Goal: Communication & Community: Answer question/provide support

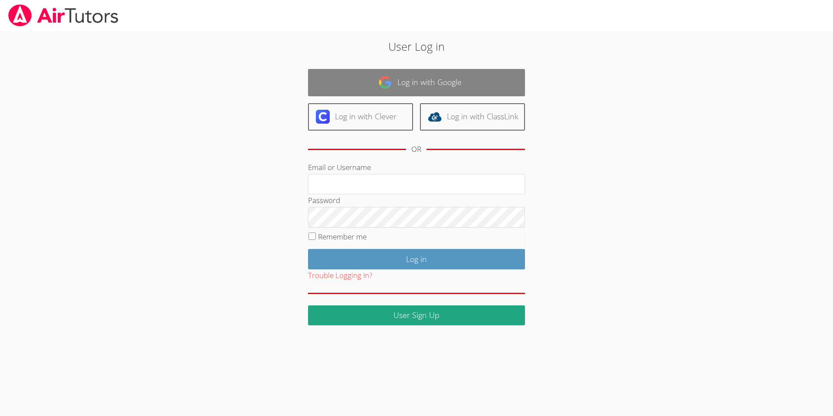
click at [405, 85] on link "Log in with Google" at bounding box center [416, 82] width 217 height 27
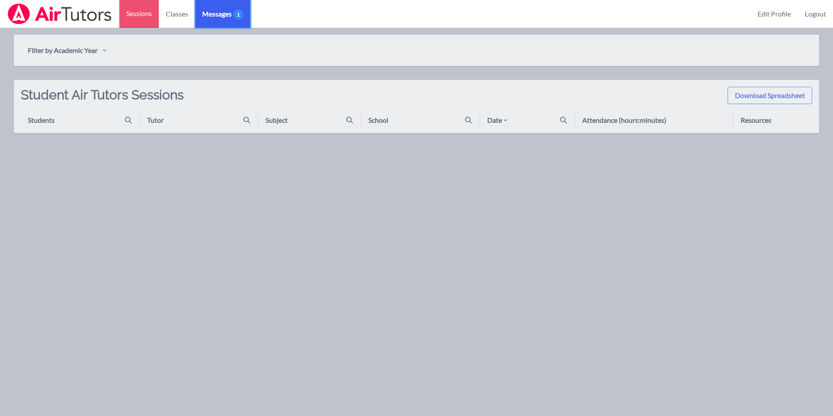
click at [226, 19] on span "Messages 1" at bounding box center [222, 14] width 41 height 10
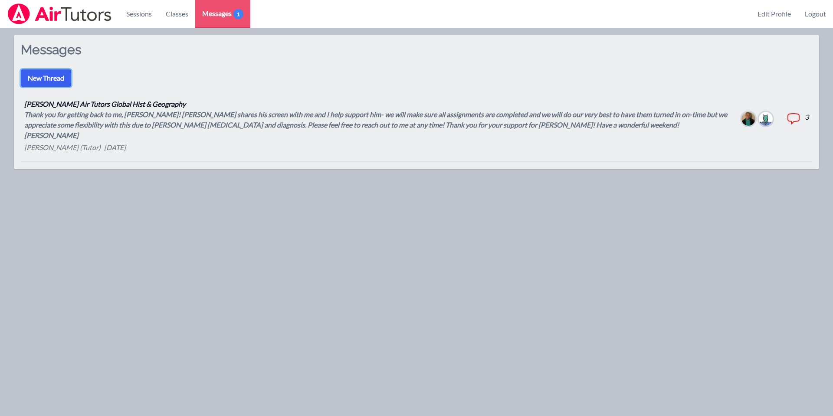
click at [49, 78] on button "New Thread" at bounding box center [46, 77] width 50 height 17
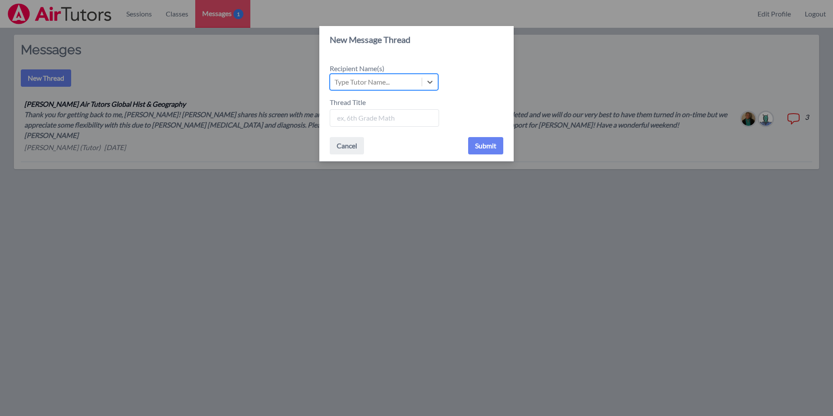
click at [359, 85] on div "Type Tutor Name..." at bounding box center [361, 82] width 55 height 10
click at [335, 85] on input "Recipient Name(s) Select is focused ,type to refine list, press Down to open th…" at bounding box center [334, 82] width 1 height 10
click at [296, 198] on div "New Message Thread Recipient Name(s) Type Tutor Name... Thread Title Cancel Sub…" at bounding box center [416, 208] width 833 height 416
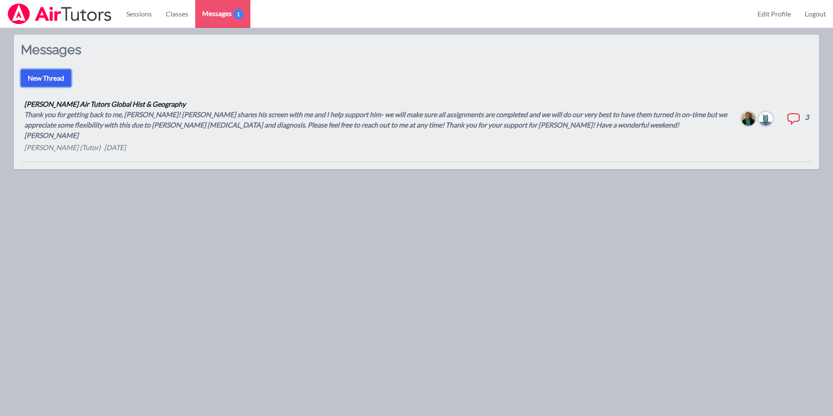
click at [58, 80] on button "New Thread" at bounding box center [46, 77] width 50 height 17
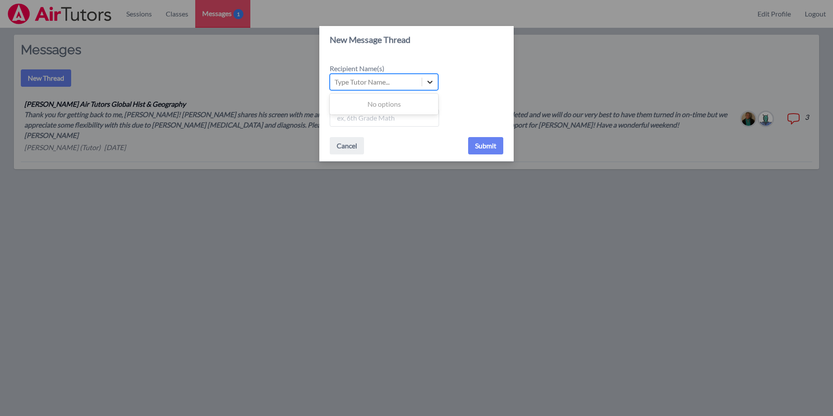
click at [430, 81] on icon at bounding box center [429, 82] width 9 height 9
click at [335, 81] on input "Recipient Name(s) Use Up and Down to choose options, press Enter to select the …" at bounding box center [334, 82] width 1 height 10
click at [457, 88] on div "Type Tutor Name..." at bounding box center [416, 82] width 173 height 16
click at [335, 87] on input "Recipient Name(s) Type Tutor Name..." at bounding box center [334, 82] width 1 height 10
click at [349, 147] on button "Cancel" at bounding box center [347, 145] width 34 height 17
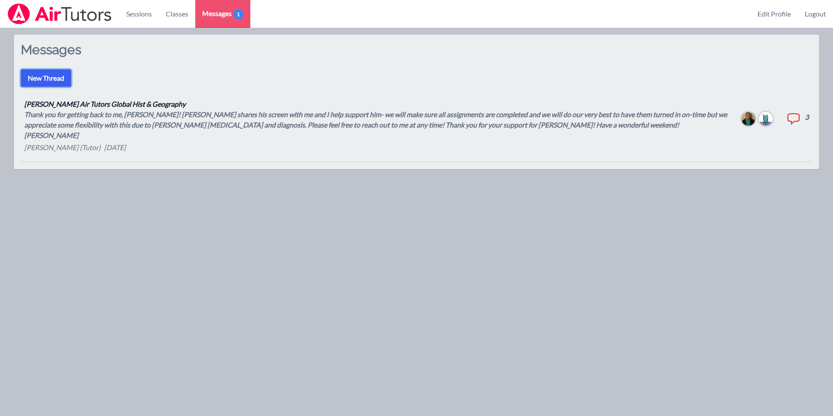
click at [61, 78] on button "New Thread" at bounding box center [46, 77] width 50 height 17
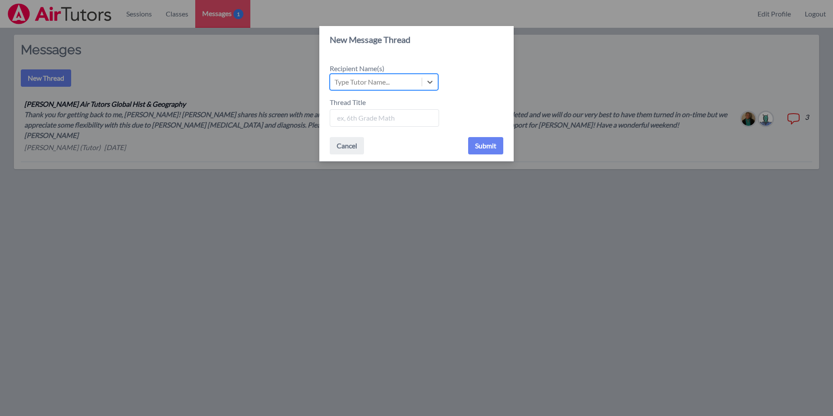
click at [353, 84] on div "Type Tutor Name..." at bounding box center [361, 82] width 55 height 10
click at [335, 84] on input "Recipient Name(s) Select is focused ,type to refine list, press Down to open th…" at bounding box center [334, 82] width 1 height 10
click at [468, 108] on div "Thread Title" at bounding box center [416, 111] width 173 height 29
click at [348, 151] on button "Cancel" at bounding box center [347, 145] width 34 height 17
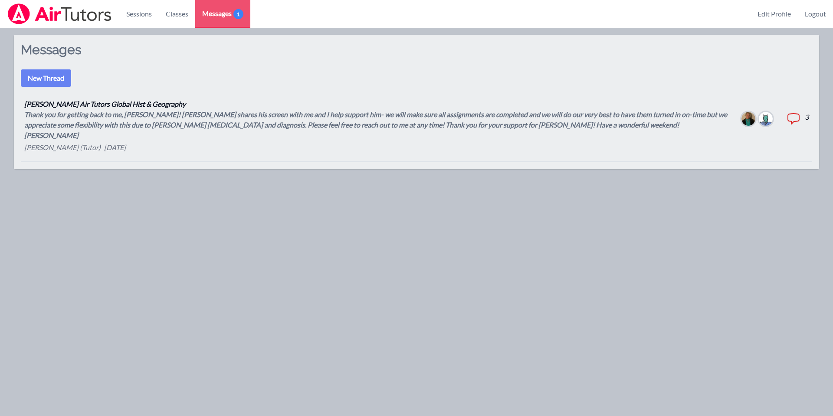
click at [170, 117] on div "Thank you for getting back to me, Mr.Miles! Yes- Blake shares his screen with m…" at bounding box center [375, 124] width 703 height 31
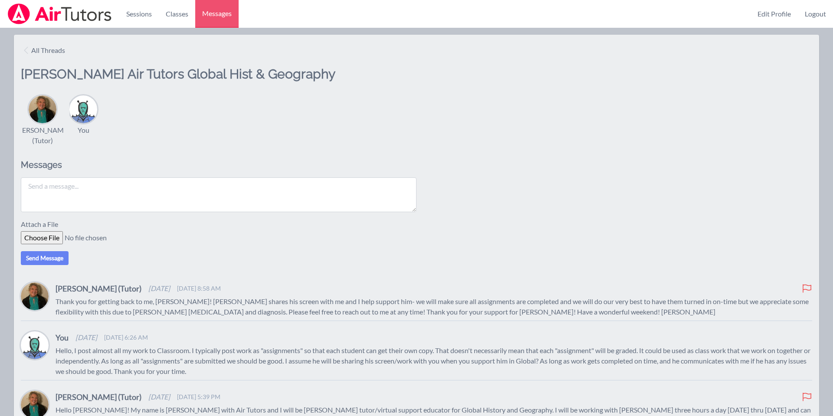
click at [101, 186] on textarea at bounding box center [219, 194] width 396 height 35
click at [815, 13] on link "Logout" at bounding box center [815, 14] width 35 height 28
